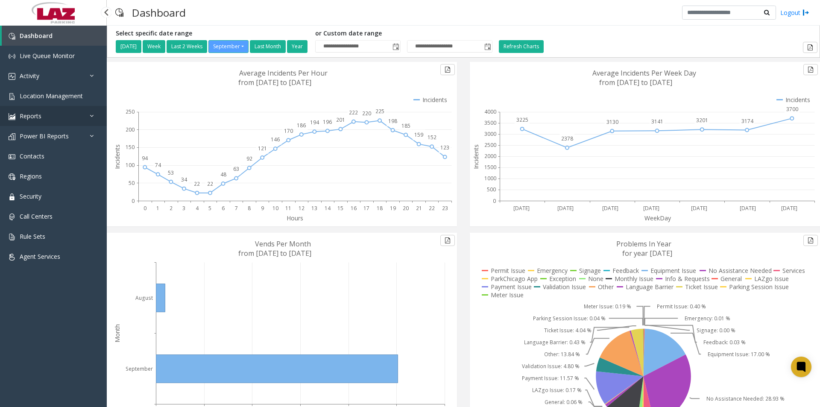
click at [91, 114] on icon at bounding box center [94, 116] width 9 height 6
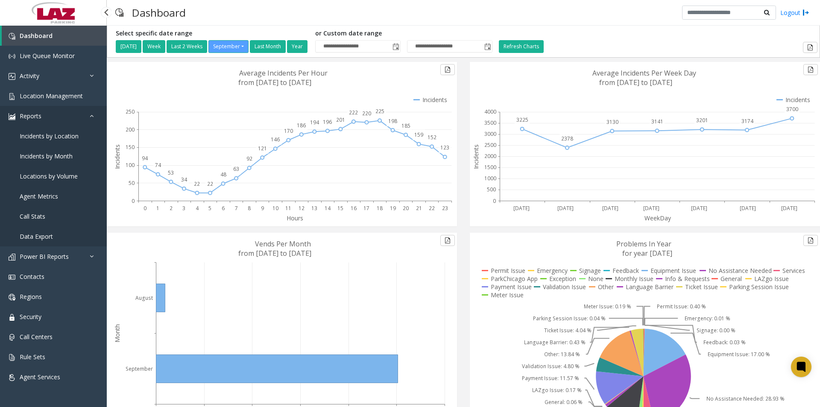
click at [91, 114] on icon at bounding box center [94, 116] width 9 height 6
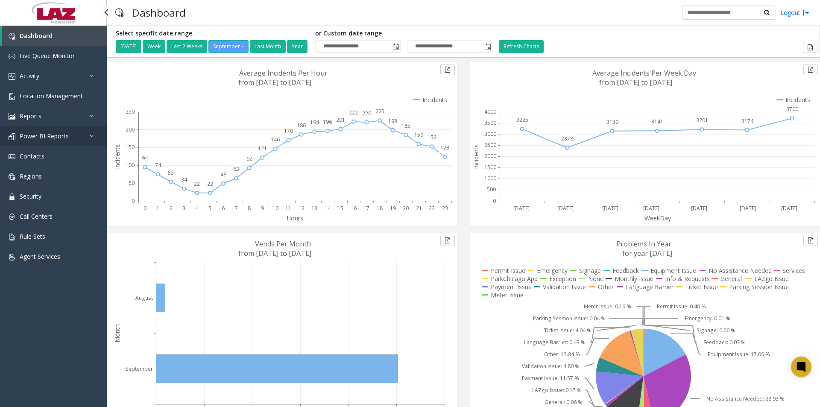
click at [92, 136] on icon at bounding box center [94, 136] width 9 height 6
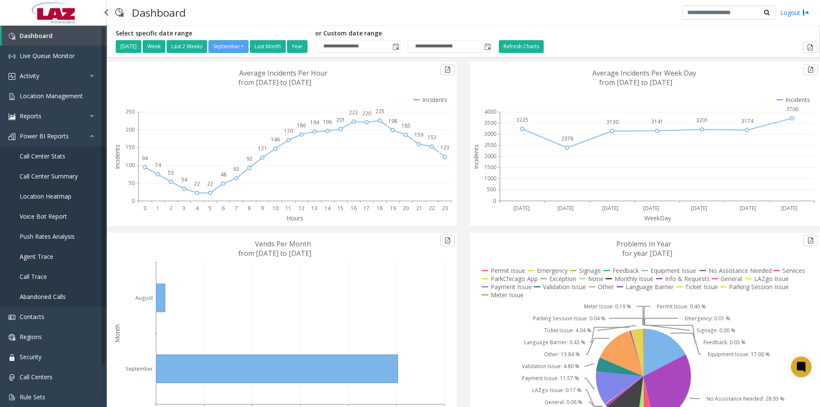
click at [40, 275] on span "Call Trace" at bounding box center [33, 277] width 27 height 8
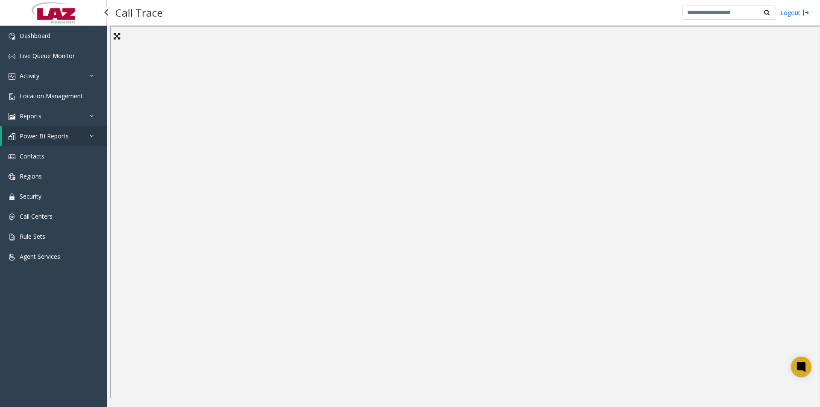
click at [94, 135] on icon at bounding box center [94, 136] width 9 height 6
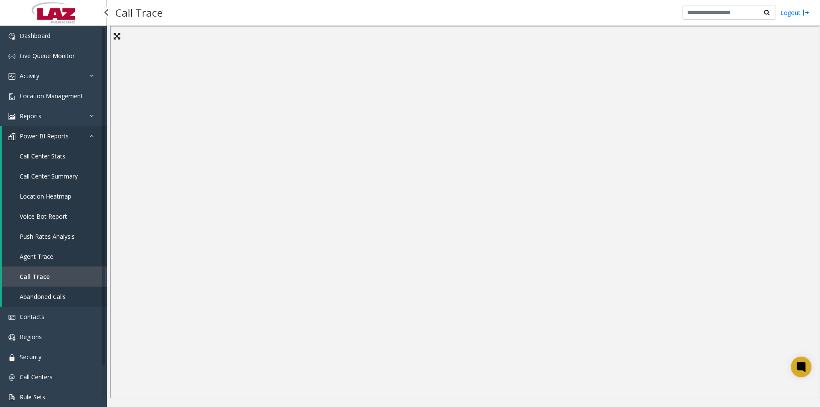
click at [94, 135] on icon at bounding box center [94, 136] width 9 height 6
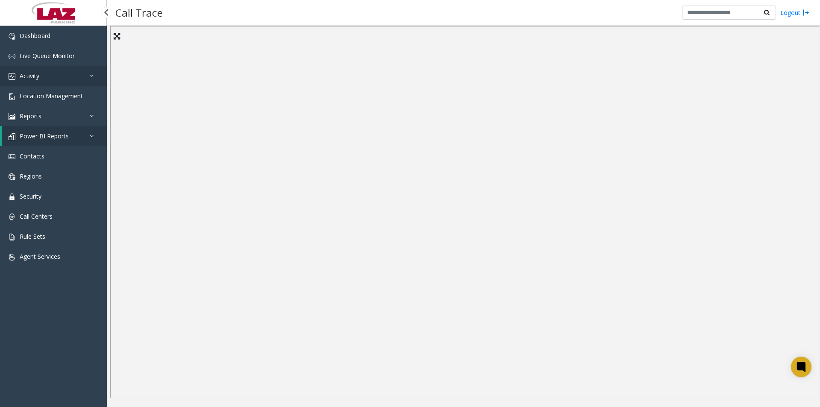
click at [87, 74] on link "Activity" at bounding box center [53, 76] width 107 height 20
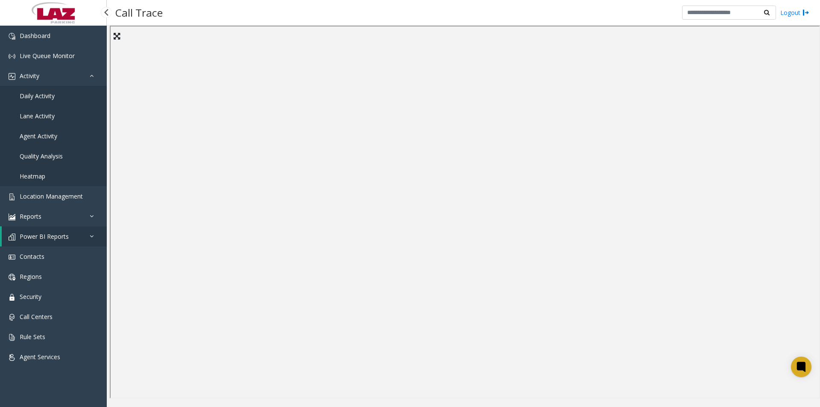
click at [38, 94] on span "Daily Activity" at bounding box center [37, 96] width 35 height 8
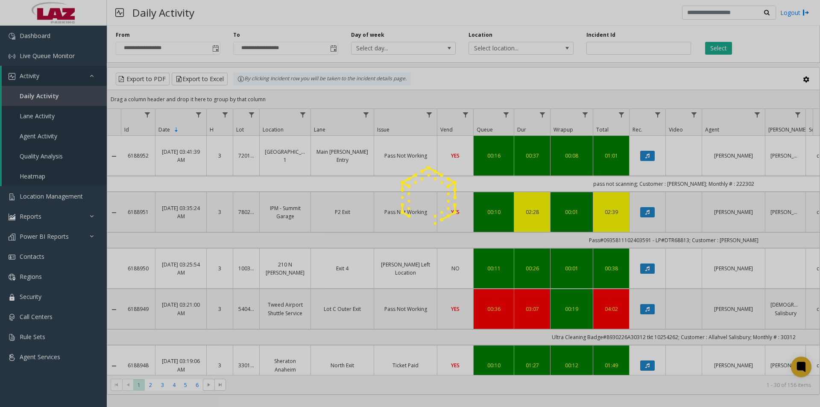
click at [214, 50] on div at bounding box center [410, 203] width 820 height 407
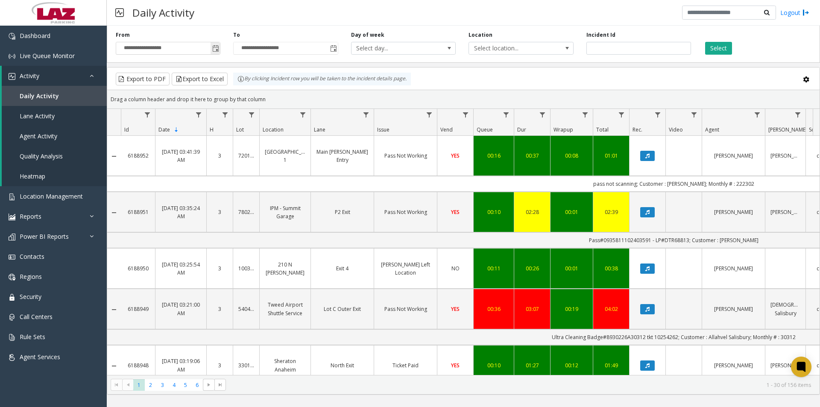
click at [215, 50] on span "Toggle popup" at bounding box center [215, 48] width 7 height 7
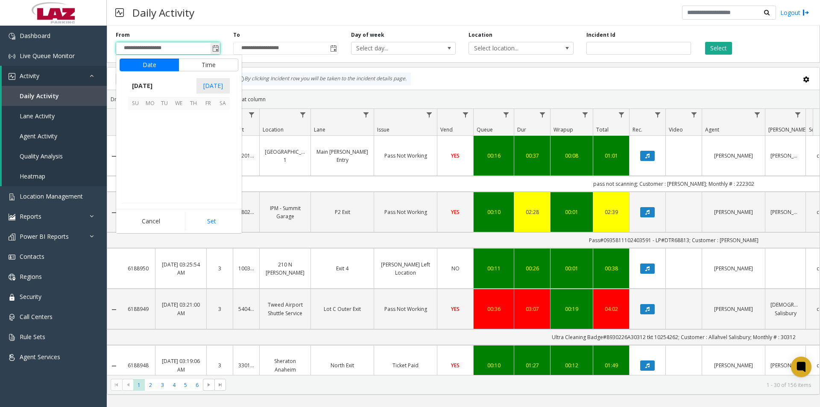
scroll to position [153363, 0]
click at [145, 118] on span "1" at bounding box center [150, 117] width 15 height 15
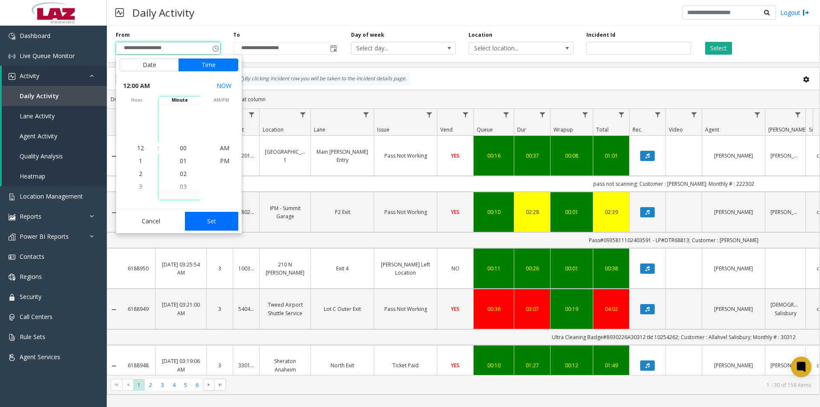
click at [208, 220] on button "Set" at bounding box center [212, 221] width 54 height 19
type input "**********"
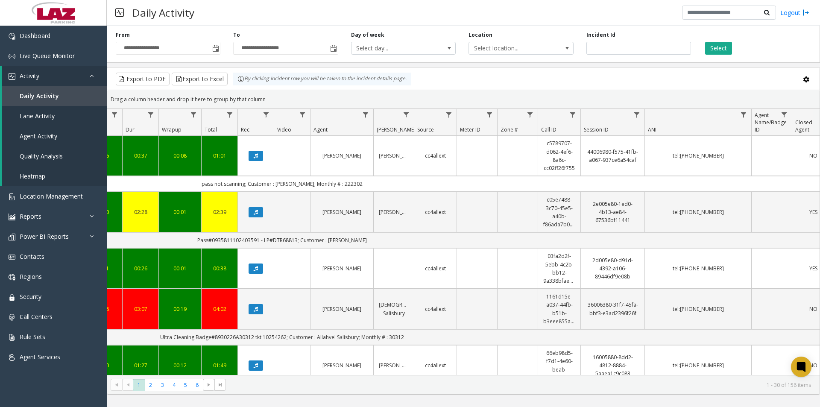
scroll to position [0, 0]
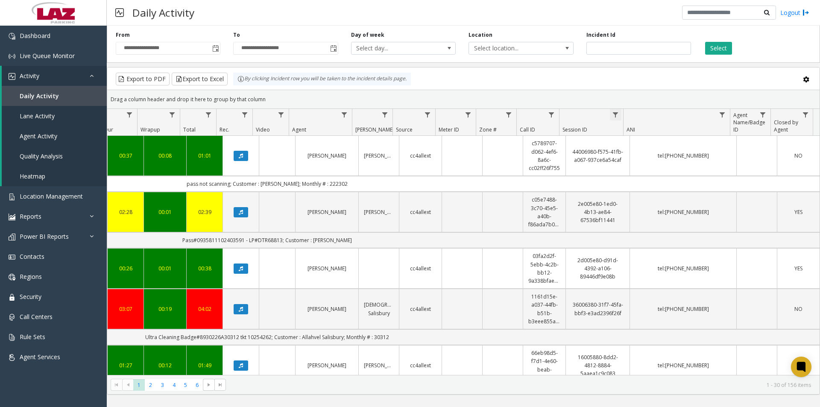
click at [616, 114] on span "Data table" at bounding box center [615, 115] width 7 height 7
click at [642, 150] on input "Session ID Filter" at bounding box center [653, 151] width 73 height 15
paste input "**********"
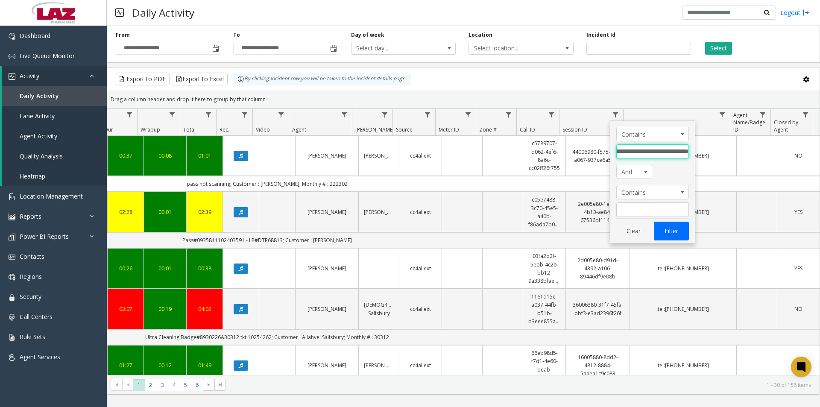
type input "**********"
click at [676, 232] on button "Filter" at bounding box center [671, 231] width 35 height 19
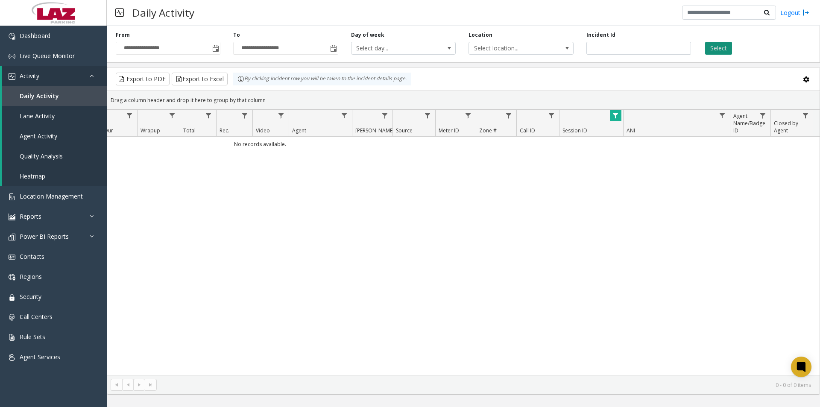
click at [718, 47] on button "Select" at bounding box center [718, 48] width 27 height 13
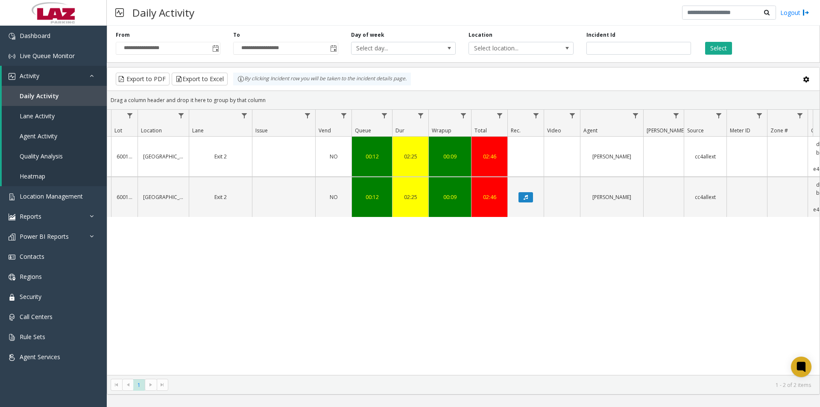
scroll to position [0, 26]
